Goal: Use online tool/utility

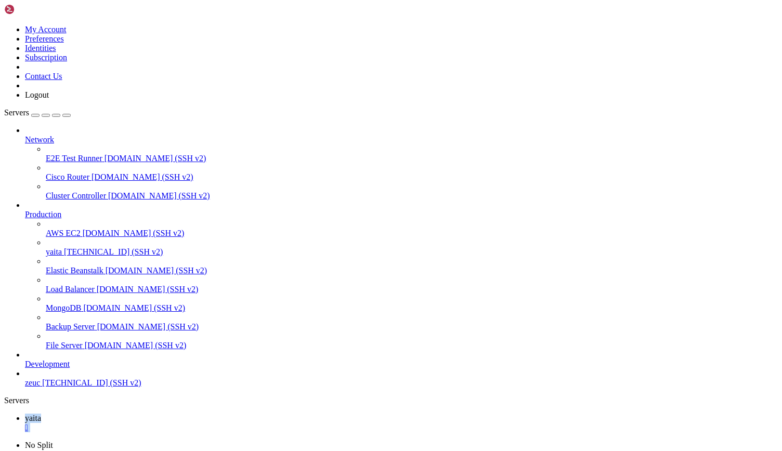
drag, startPoint x: 42, startPoint y: 748, endPoint x: 258, endPoint y: 748, distance: 216.3
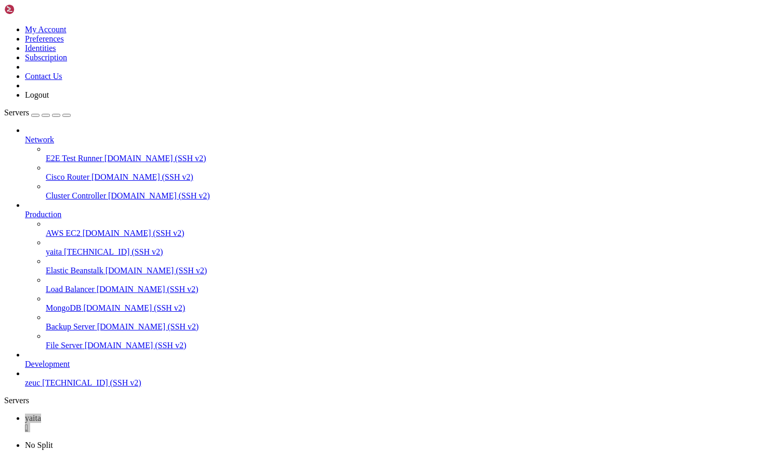
drag, startPoint x: 228, startPoint y: 745, endPoint x: 38, endPoint y: 748, distance: 189.2
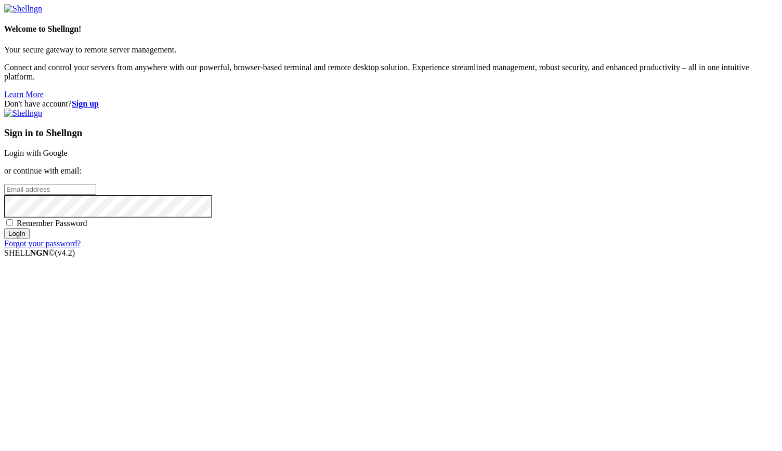
click at [68, 158] on link "Login with Google" at bounding box center [35, 153] width 63 height 9
